Goal: Transaction & Acquisition: Book appointment/travel/reservation

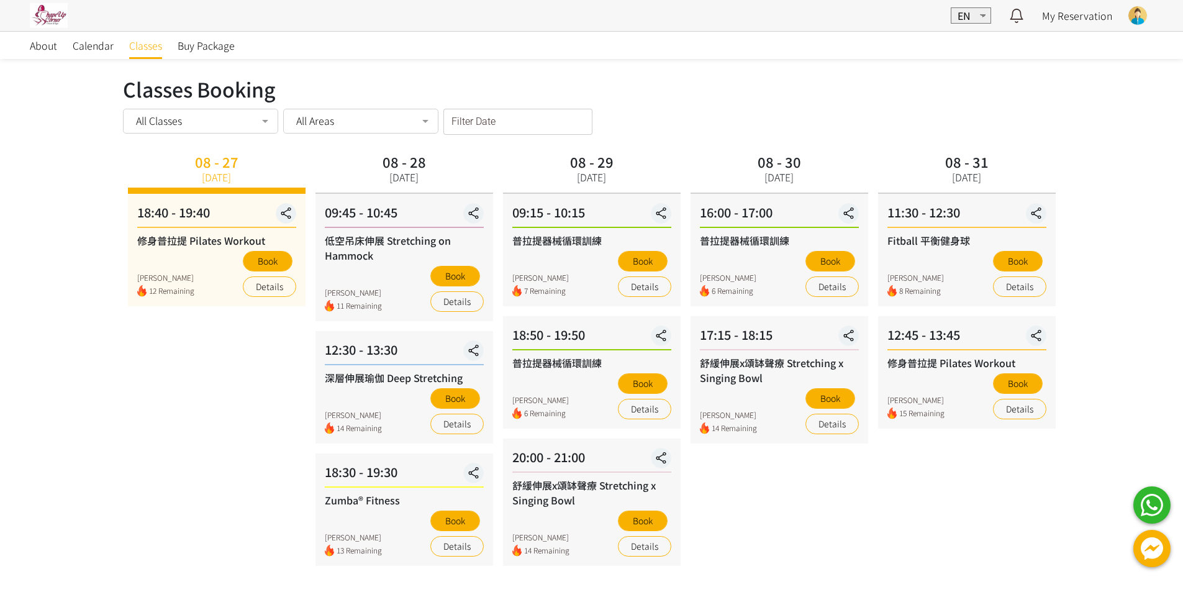
click at [229, 392] on div "08 - 27 [DATE] 18:40 - 19:40 修身普拉提 Pilates Workout [PERSON_NAME] 12 Remaining B…" at bounding box center [216, 358] width 187 height 416
click at [459, 400] on button "Book" at bounding box center [455, 398] width 50 height 20
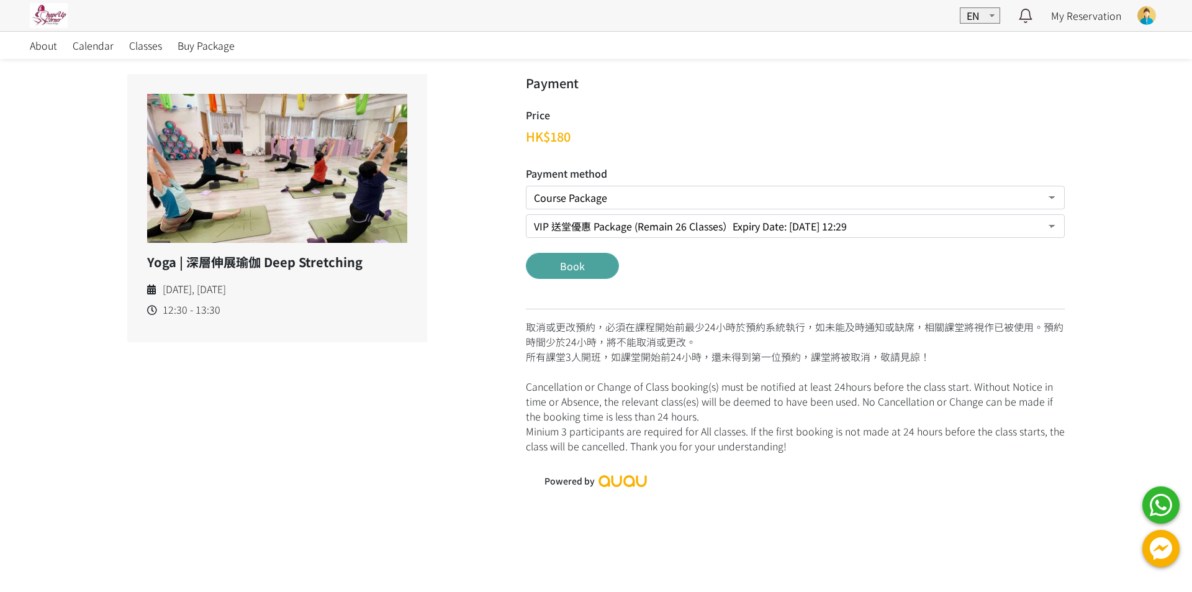
click at [579, 259] on button "Book" at bounding box center [572, 266] width 93 height 26
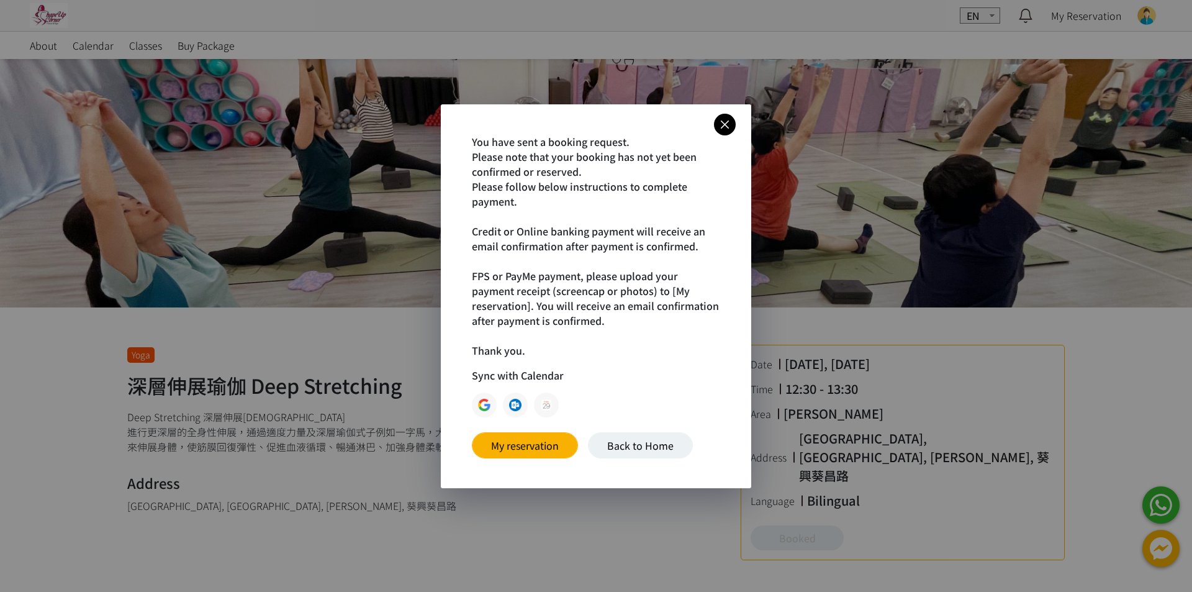
click at [728, 122] on icon at bounding box center [725, 125] width 22 height 16
